Goal: Information Seeking & Learning: Find specific fact

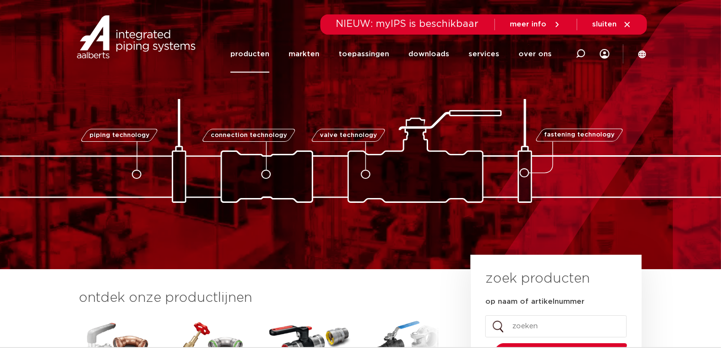
click at [266, 56] on link "producten" at bounding box center [249, 54] width 39 height 37
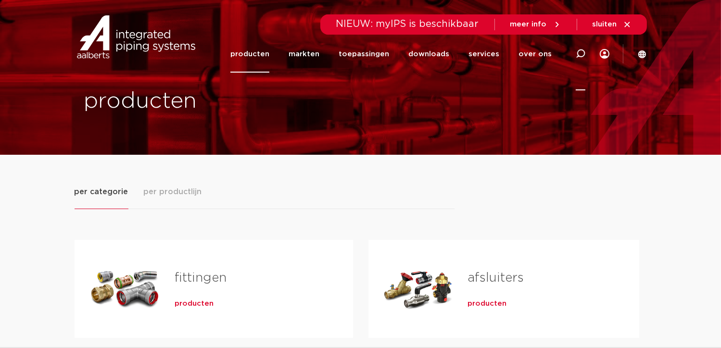
click at [578, 53] on icon at bounding box center [580, 54] width 10 height 10
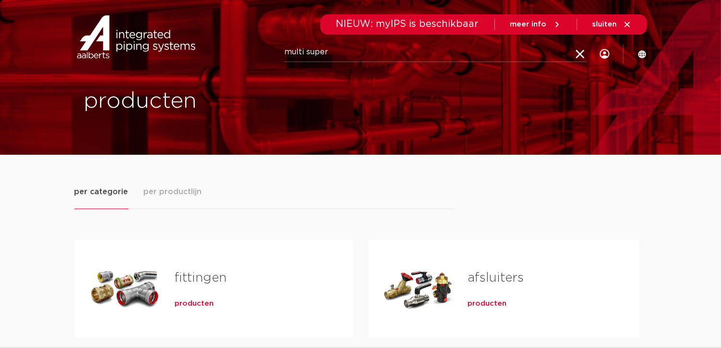
type input "multi super"
click button "Zoeken" at bounding box center [0, 0] width 0 height 0
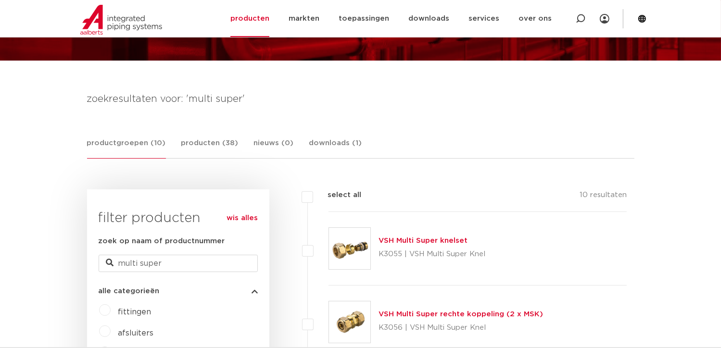
scroll to position [192, 0]
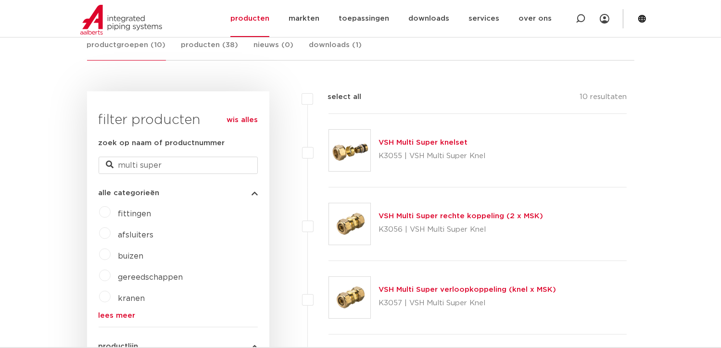
click at [435, 142] on link "VSH Multi Super knelset" at bounding box center [422, 142] width 89 height 7
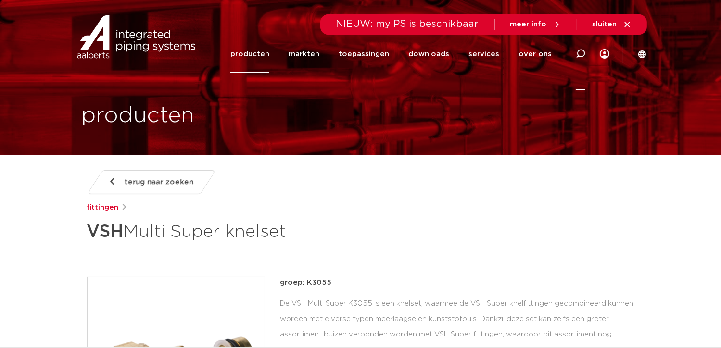
click at [584, 53] on icon at bounding box center [580, 54] width 10 height 10
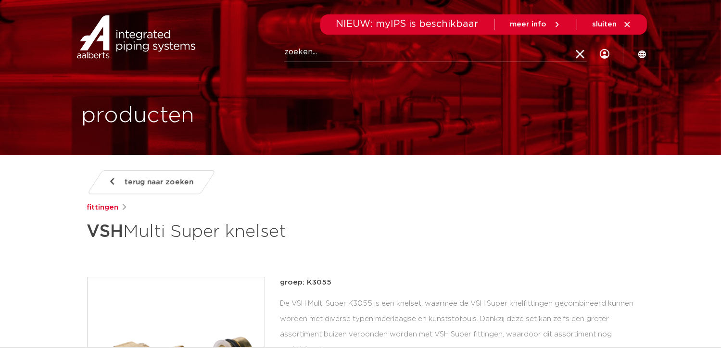
click at [327, 52] on input "Zoeken" at bounding box center [435, 52] width 302 height 19
type input "0882563"
click button "Zoeken" at bounding box center [0, 0] width 0 height 0
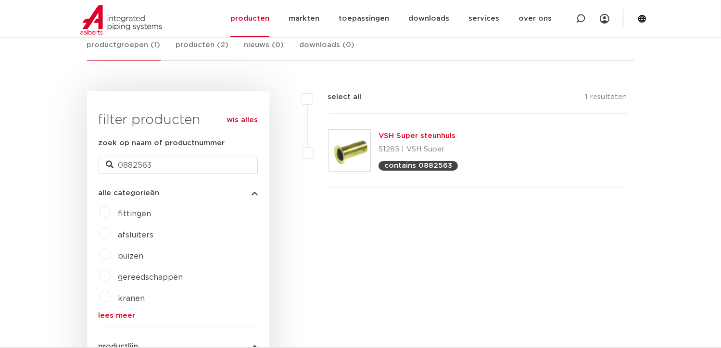
drag, startPoint x: 0, startPoint y: 0, endPoint x: 434, endPoint y: 137, distance: 455.1
click at [434, 137] on link "VSH Super steunhuls" at bounding box center [416, 135] width 77 height 7
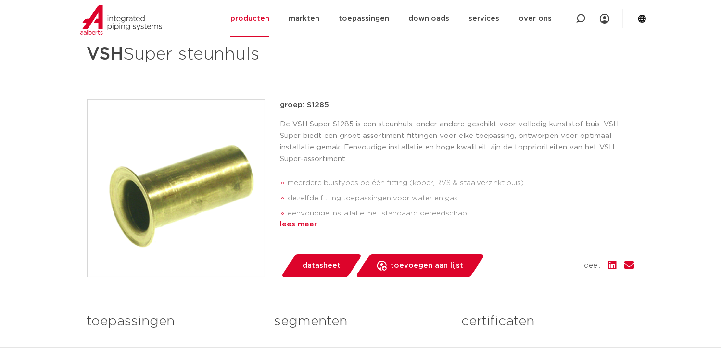
scroll to position [192, 0]
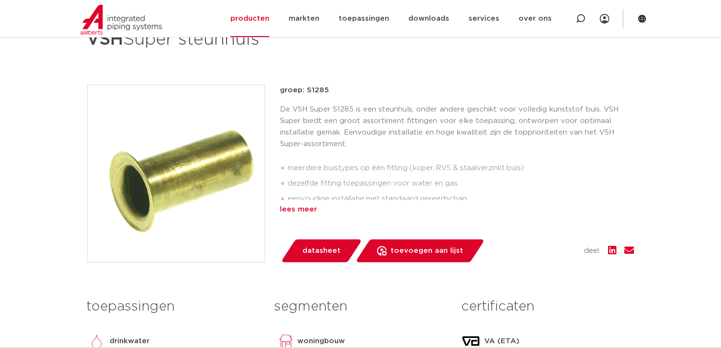
click at [293, 205] on div "lees meer" at bounding box center [457, 210] width 354 height 12
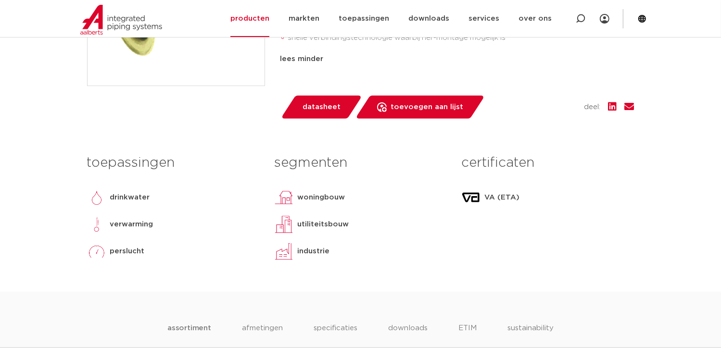
scroll to position [433, 0]
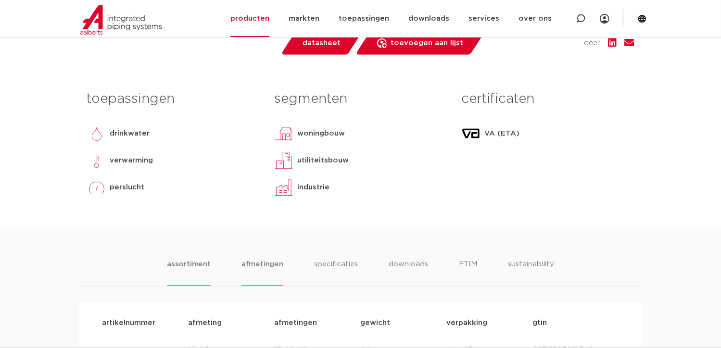
click at [268, 263] on li "afmetingen" at bounding box center [262, 272] width 42 height 27
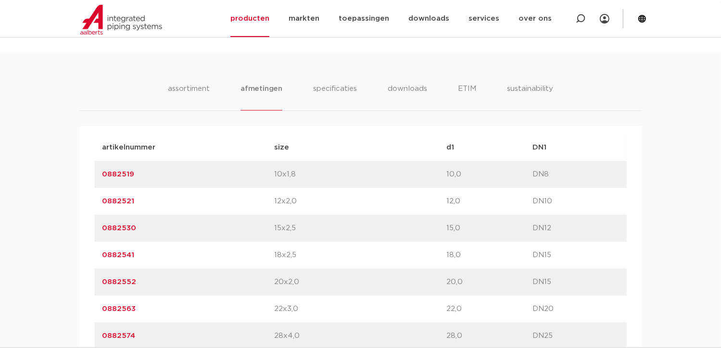
scroll to position [625, 0]
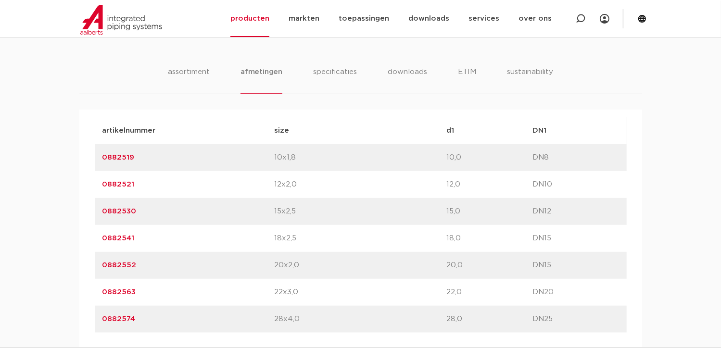
click at [342, 69] on li "specificaties" at bounding box center [334, 79] width 46 height 27
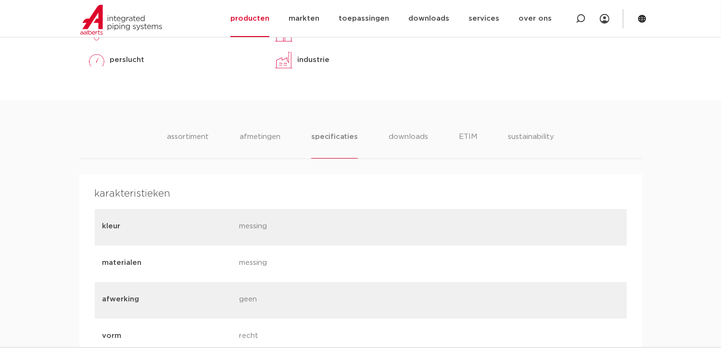
scroll to position [481, 0]
